Goal: Information Seeking & Learning: Learn about a topic

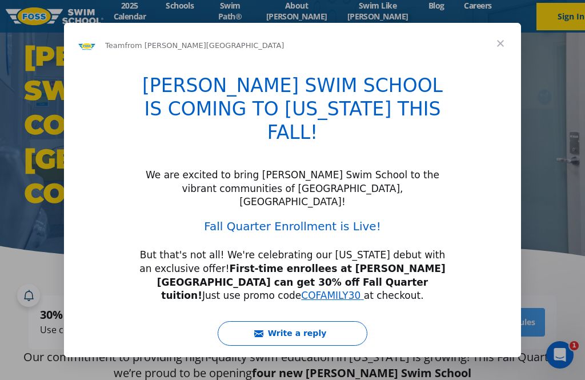
type input "1084241"
click at [503, 44] on span "Close" at bounding box center [500, 43] width 41 height 41
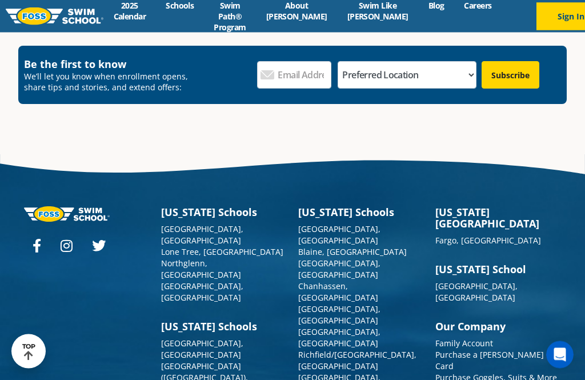
scroll to position [3766, 0]
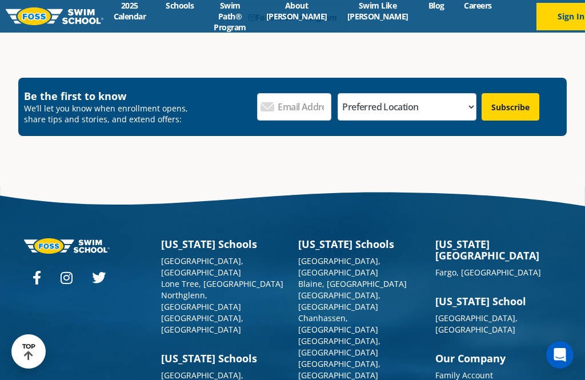
click at [199, 255] on link "[GEOGRAPHIC_DATA], [GEOGRAPHIC_DATA]" at bounding box center [202, 266] width 82 height 22
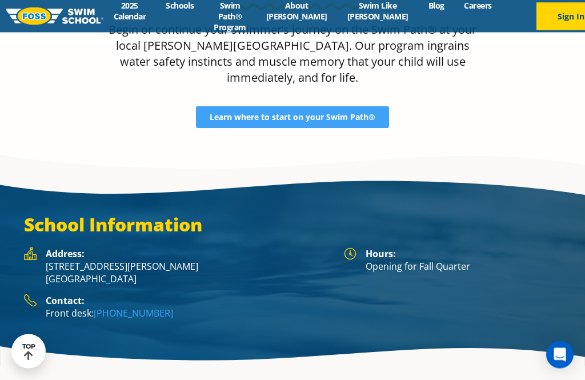
scroll to position [1387, 0]
click at [222, 260] on p "[STREET_ADDRESS][PERSON_NAME]" at bounding box center [189, 272] width 287 height 25
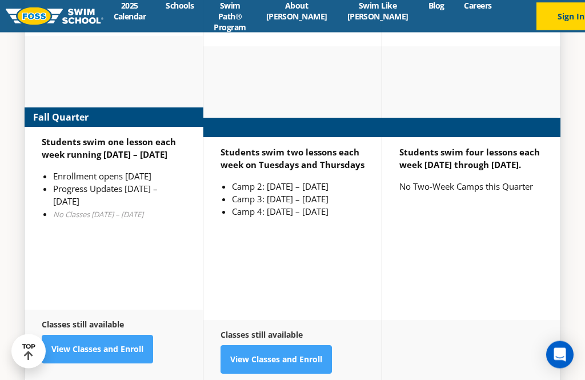
scroll to position [2657, 0]
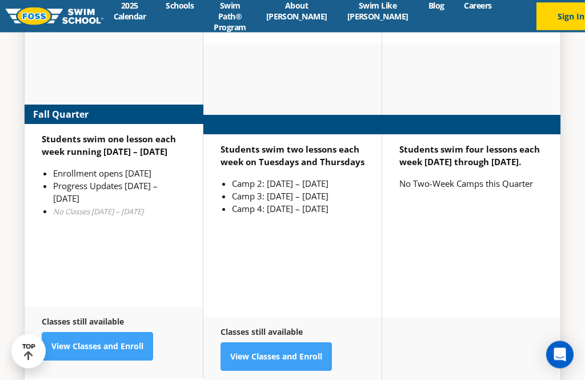
click at [120, 332] on link "View Classes and Enroll" at bounding box center [97, 346] width 111 height 29
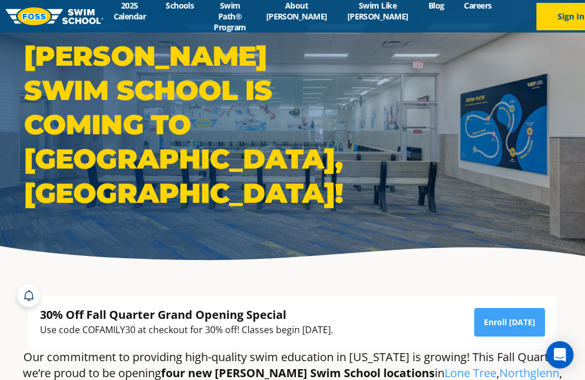
click at [252, 13] on link "Swim Path® Program" at bounding box center [230, 16] width 52 height 33
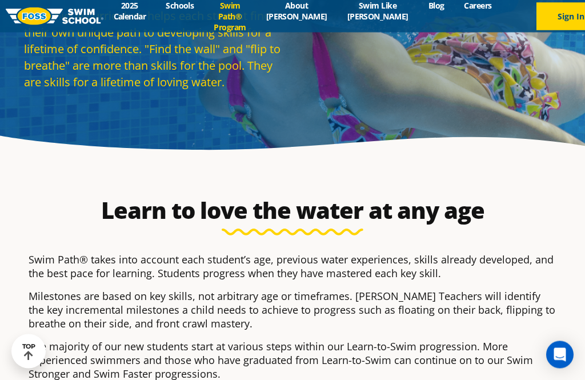
scroll to position [87, 0]
